Goal: Task Accomplishment & Management: Manage account settings

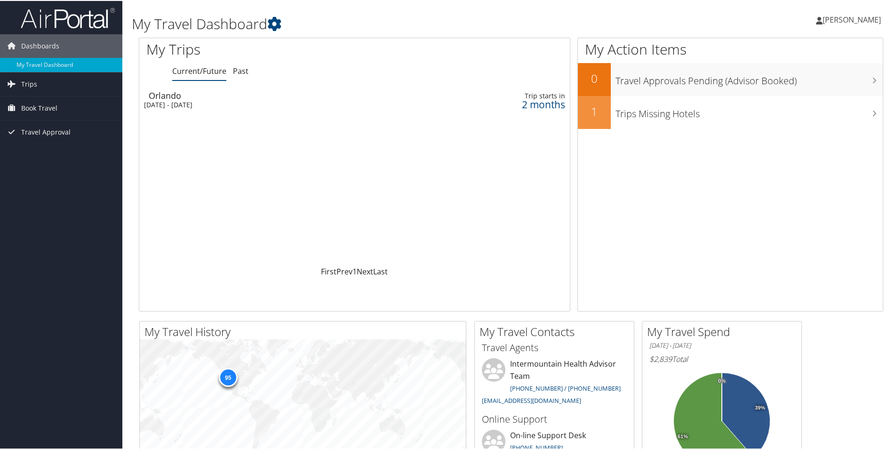
click at [835, 15] on span "[PERSON_NAME]" at bounding box center [851, 19] width 58 height 10
click at [807, 50] on link "My Settings" at bounding box center [826, 52] width 105 height 16
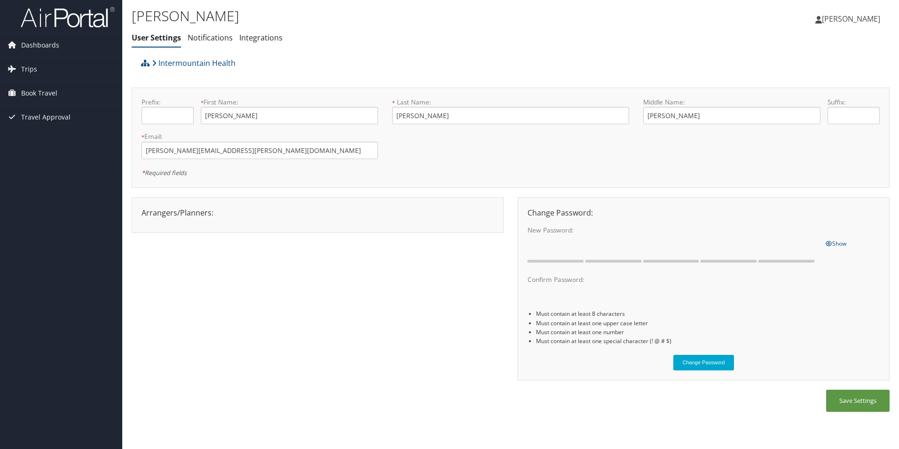
click at [186, 215] on div "Arrangers/Planners: Edit Arrangers & Planners Amanda Aagard Amanda Cole Amy Lov…" at bounding box center [318, 212] width 366 height 11
click at [873, 16] on span "[PERSON_NAME]" at bounding box center [851, 19] width 58 height 10
click at [832, 64] on link "Travel Agency Contacts" at bounding box center [827, 68] width 105 height 16
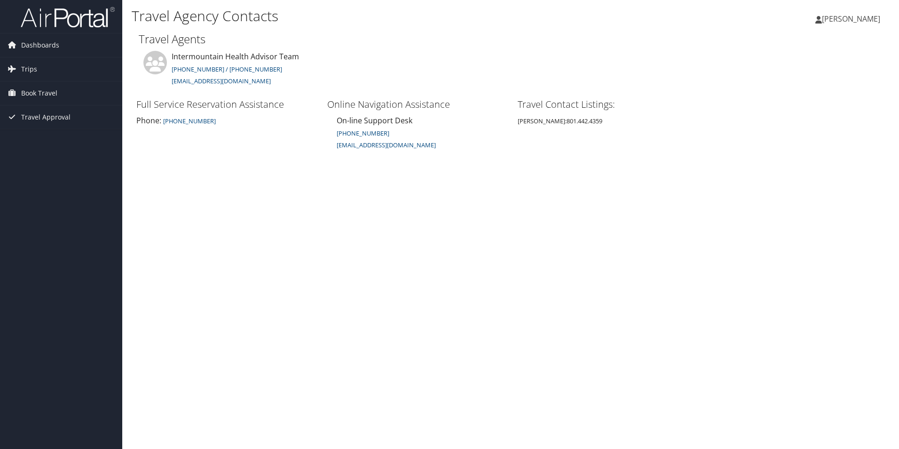
click at [866, 19] on span "[PERSON_NAME]" at bounding box center [851, 19] width 58 height 10
click at [834, 81] on link "View Travel Profile" at bounding box center [827, 84] width 105 height 16
click at [879, 16] on span "[PERSON_NAME]" at bounding box center [851, 19] width 58 height 10
click at [794, 82] on link "View Travel Profile" at bounding box center [827, 84] width 105 height 16
